Goal: Task Accomplishment & Management: Manage account settings

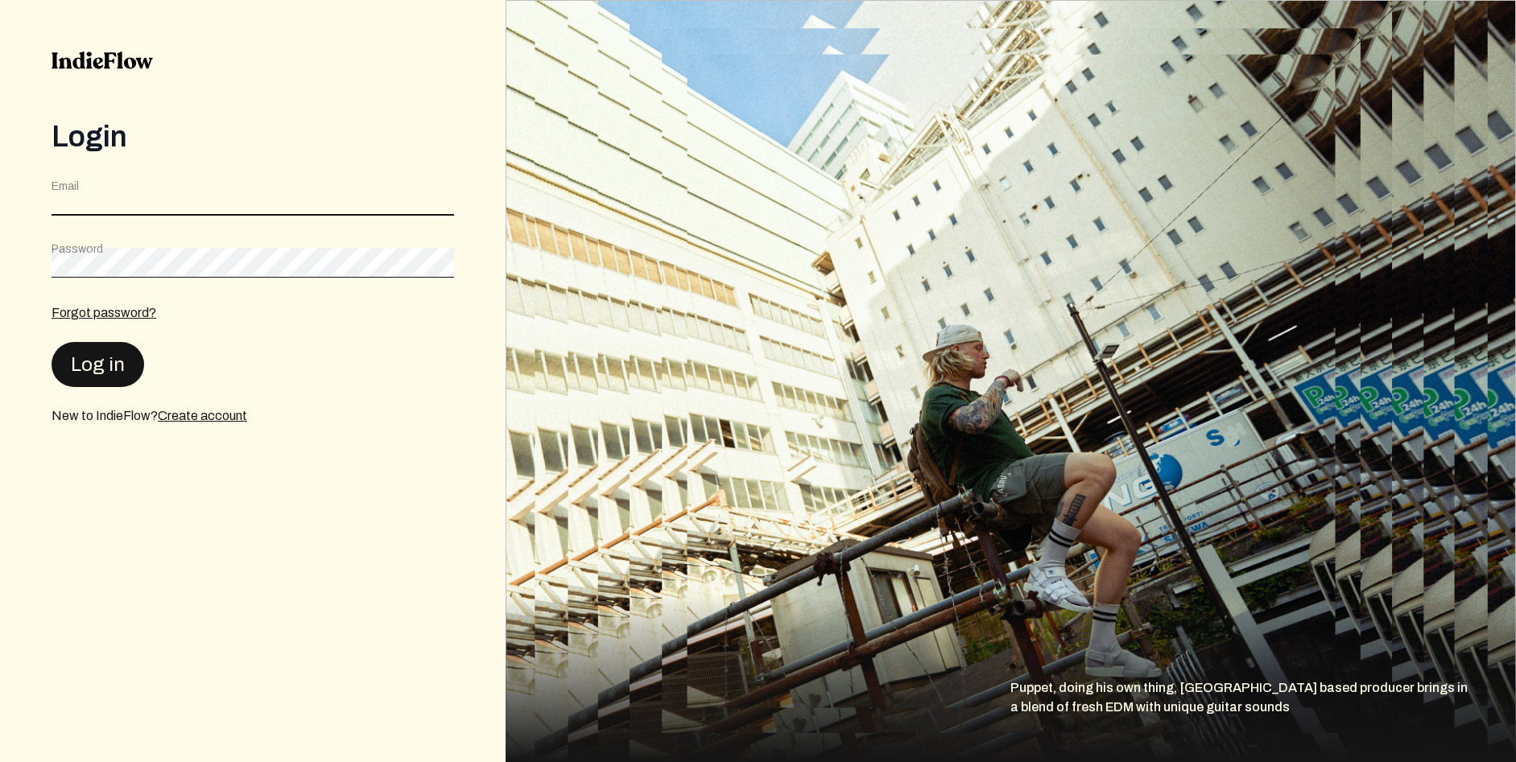
type input "[EMAIL_ADDRESS][DOMAIN_NAME]"
click at [119, 368] on button "Log in" at bounding box center [98, 363] width 93 height 45
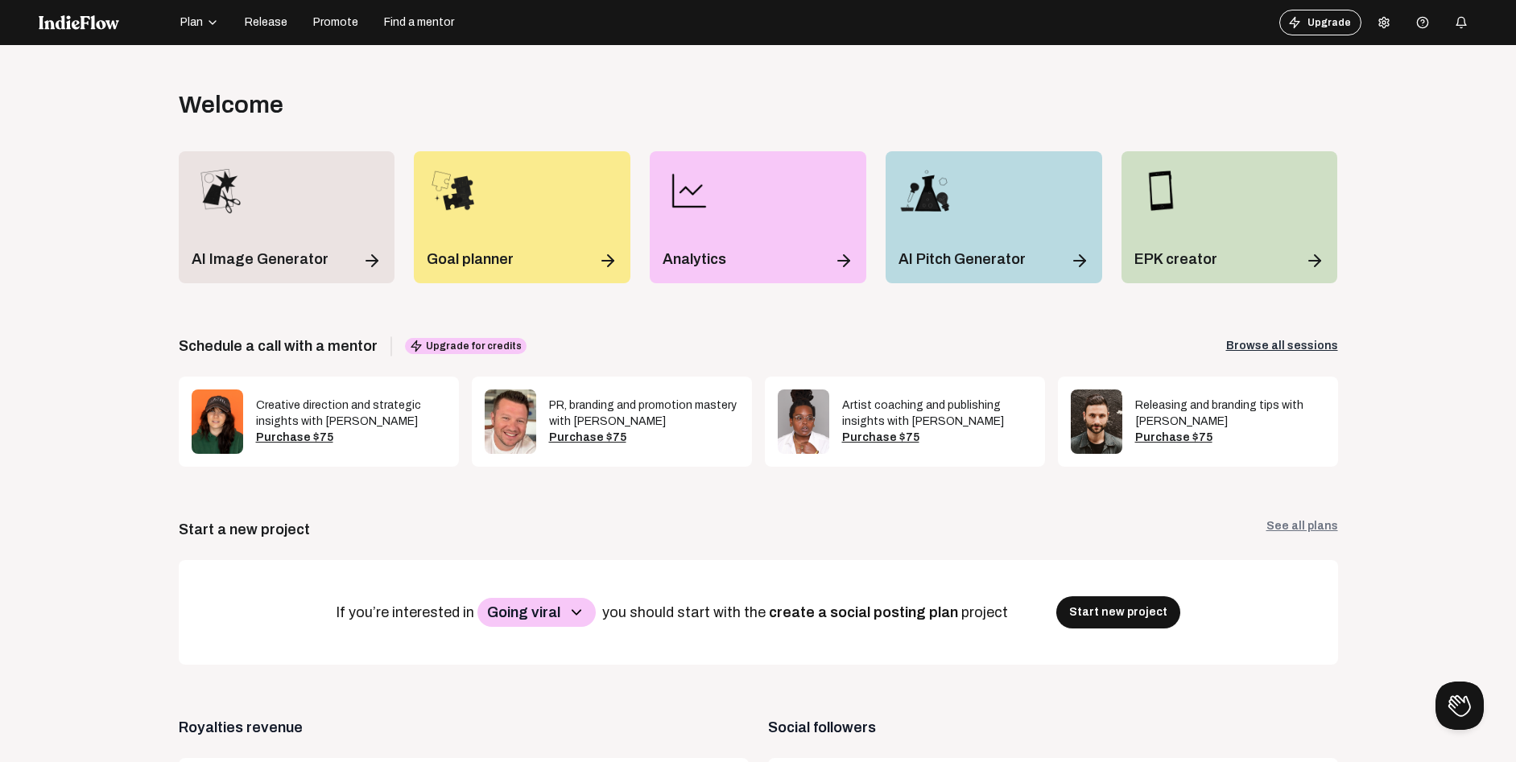
click at [1378, 24] on icon at bounding box center [1384, 22] width 13 height 13
click at [1403, 181] on div "Profile Pricing Payment Settings Account Access Logout" at bounding box center [1420, 125] width 129 height 172
click at [1378, 19] on icon at bounding box center [1384, 22] width 13 height 13
click at [1394, 195] on link "Logout" at bounding box center [1420, 194] width 116 height 21
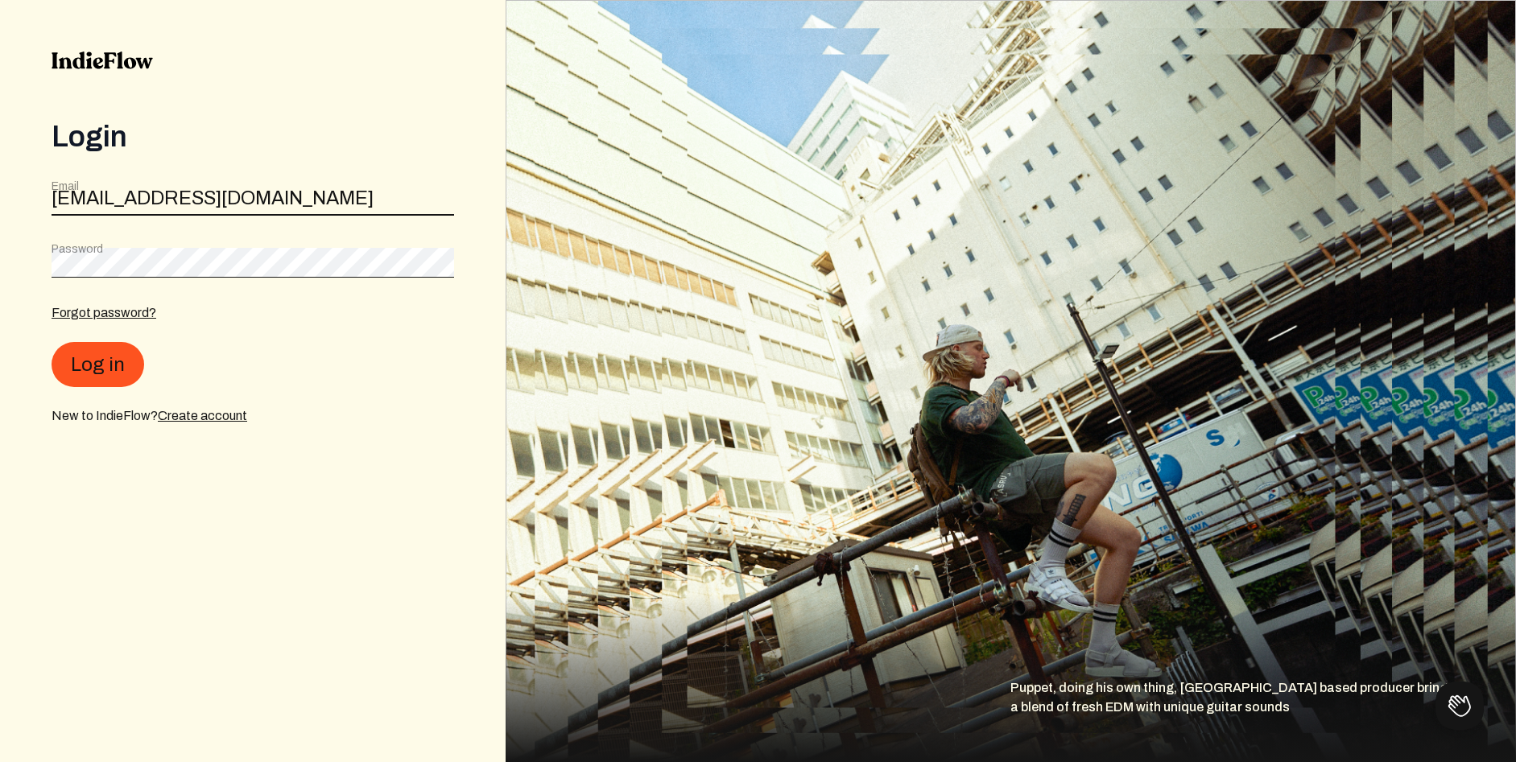
drag, startPoint x: 319, startPoint y: 189, endPoint x: -15, endPoint y: 217, distance: 335.2
click at [0, 217] on html "Login Email [EMAIL_ADDRESS][DOMAIN_NAME] Password Forgot password? Log in New t…" at bounding box center [758, 381] width 1516 height 762
type input "[EMAIL_ADDRESS][DOMAIN_NAME]"
click at [107, 358] on button "Log in" at bounding box center [98, 363] width 93 height 45
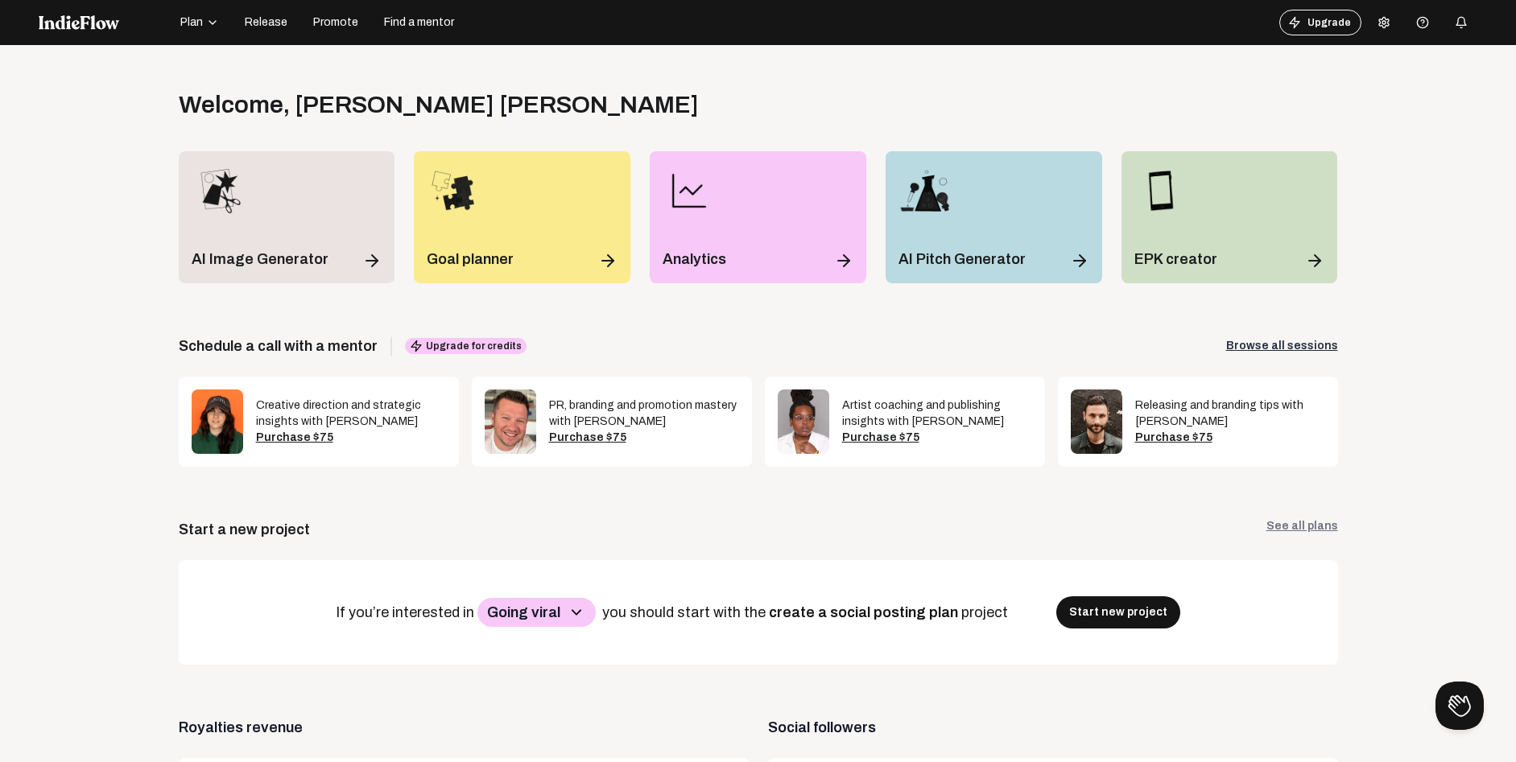
click at [1378, 29] on indie-icon at bounding box center [1384, 22] width 13 height 13
click at [1393, 196] on link "Logout" at bounding box center [1420, 194] width 116 height 21
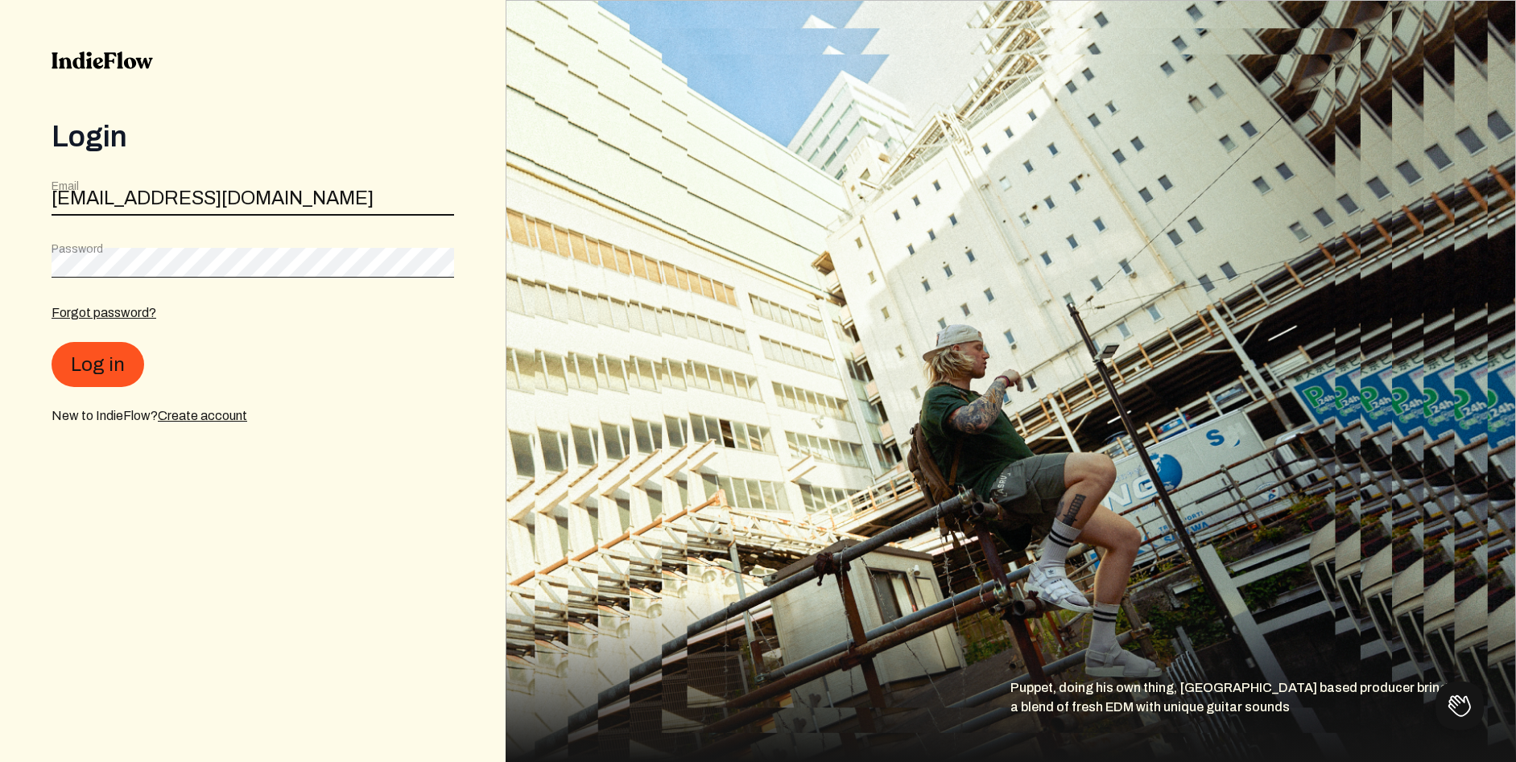
drag, startPoint x: 328, startPoint y: 201, endPoint x: -18, endPoint y: 247, distance: 348.4
click at [0, 247] on html "Login Email [EMAIL_ADDRESS][DOMAIN_NAME] Password Forgot password? Log in New t…" at bounding box center [758, 381] width 1516 height 762
type input "[EMAIL_ADDRESS][DOMAIN_NAME]"
click at [115, 374] on button "Log in" at bounding box center [98, 363] width 93 height 45
